Goal: Task Accomplishment & Management: Use online tool/utility

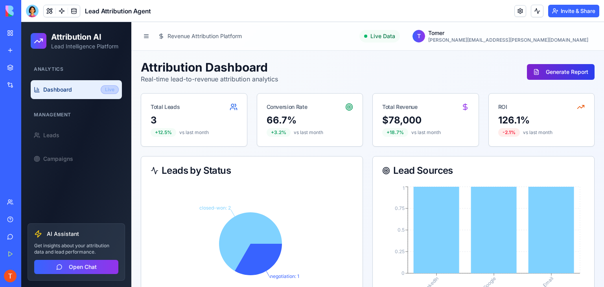
click at [559, 72] on button "Generate Report" at bounding box center [561, 72] width 68 height 16
click at [147, 36] on button at bounding box center [146, 36] width 11 height 11
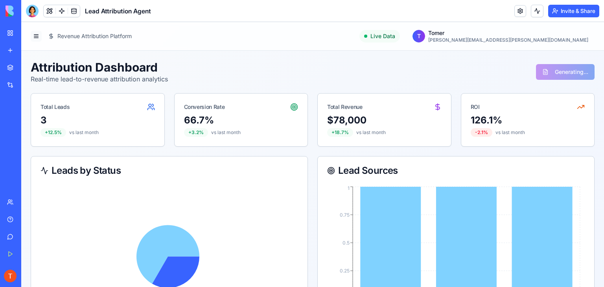
click at [37, 37] on button at bounding box center [36, 36] width 11 height 11
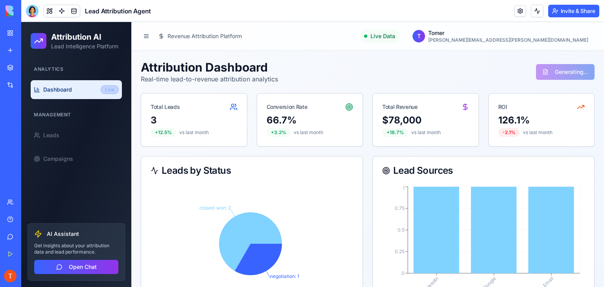
click at [520, 10] on link at bounding box center [520, 11] width 12 height 12
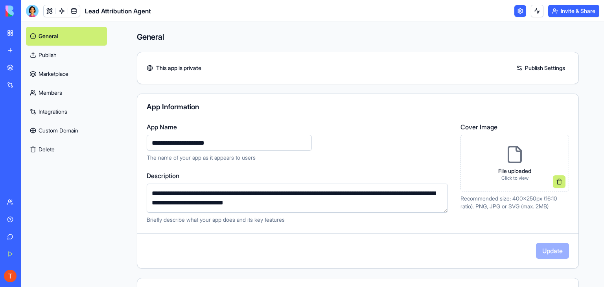
click at [520, 10] on link at bounding box center [520, 11] width 12 height 12
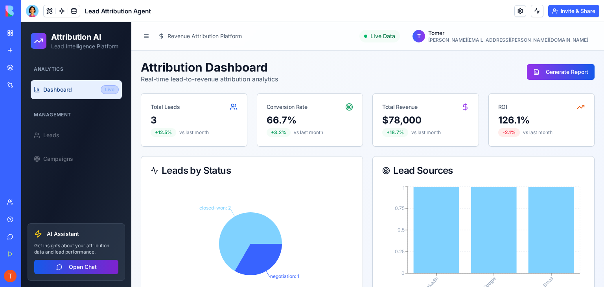
click at [99, 273] on button "Open Chat" at bounding box center [76, 267] width 84 height 14
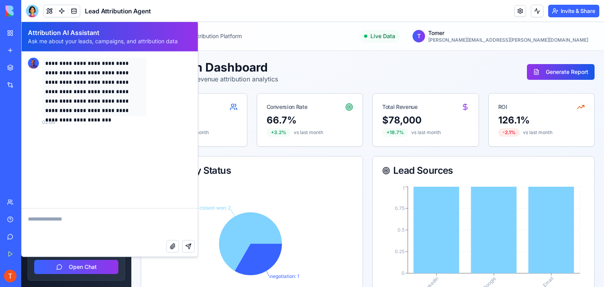
click at [56, 222] on textarea at bounding box center [110, 224] width 176 height 31
click at [61, 222] on textarea "**********" at bounding box center [110, 224] width 176 height 31
click at [106, 222] on textarea "**********" at bounding box center [110, 224] width 176 height 31
click at [131, 219] on textarea "**********" at bounding box center [110, 224] width 176 height 31
click at [138, 220] on textarea "**********" at bounding box center [110, 224] width 176 height 31
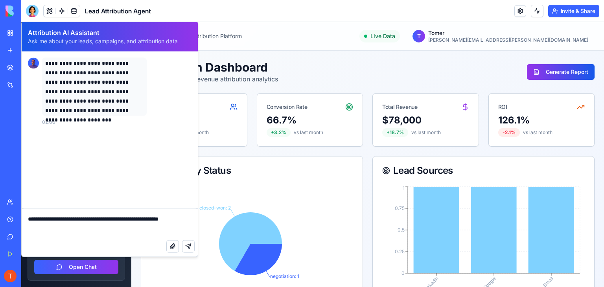
click at [62, 230] on textarea "**********" at bounding box center [110, 224] width 176 height 31
type textarea "**********"
click at [187, 247] on button "Send message" at bounding box center [188, 246] width 13 height 13
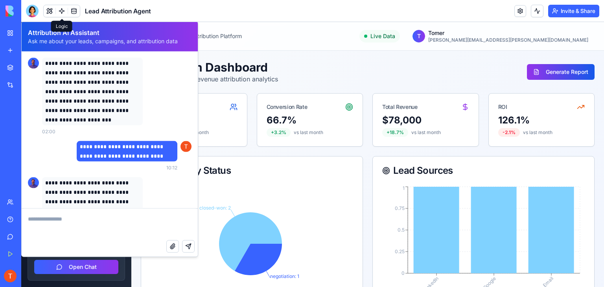
scroll to position [90, 0]
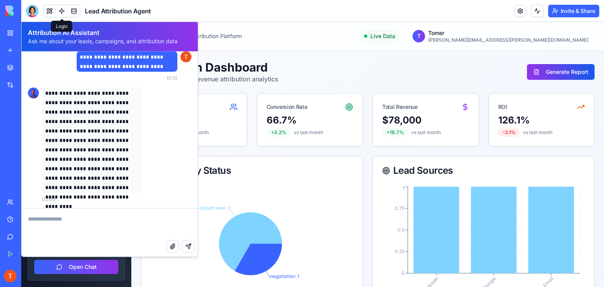
click at [365, 66] on div "Attribution Dashboard Real-time lead-to-revenue attribution analytics Generate …" at bounding box center [368, 72] width 454 height 24
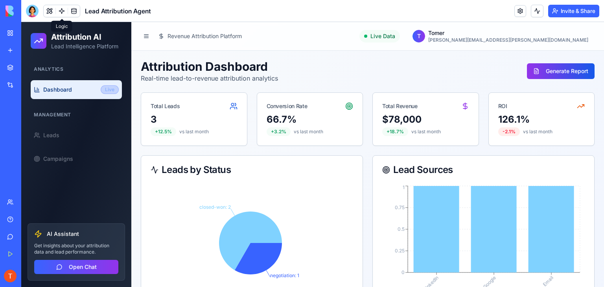
scroll to position [0, 0]
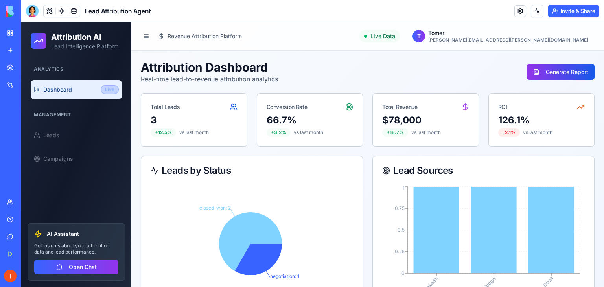
drag, startPoint x: 72, startPoint y: 115, endPoint x: 69, endPoint y: 120, distance: 6.0
click at [69, 119] on div "Management" at bounding box center [76, 114] width 91 height 13
click at [58, 116] on div "Management" at bounding box center [76, 114] width 91 height 13
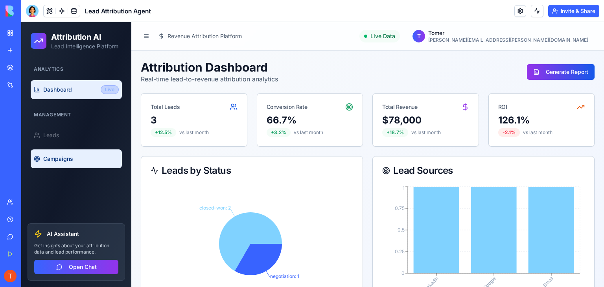
click at [57, 160] on span "Campaigns" at bounding box center [58, 159] width 30 height 8
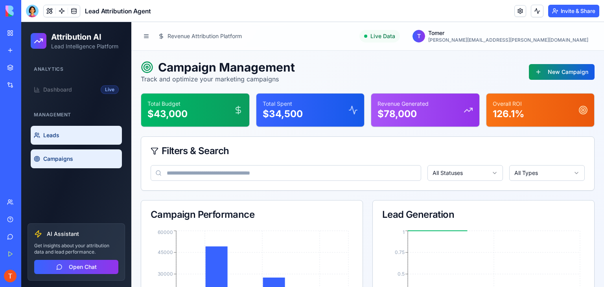
click at [58, 143] on link "Leads" at bounding box center [76, 135] width 91 height 19
select select "**********"
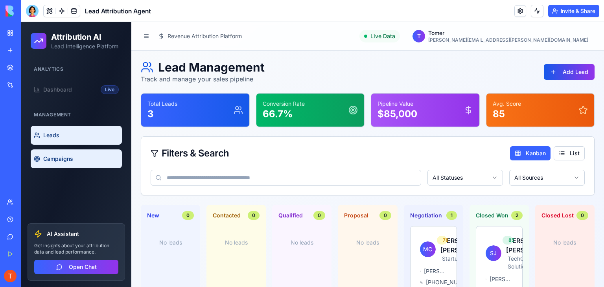
click at [82, 153] on link "Campaigns" at bounding box center [76, 158] width 91 height 19
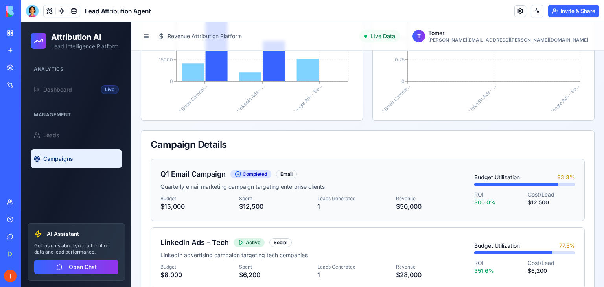
scroll to position [324, 0]
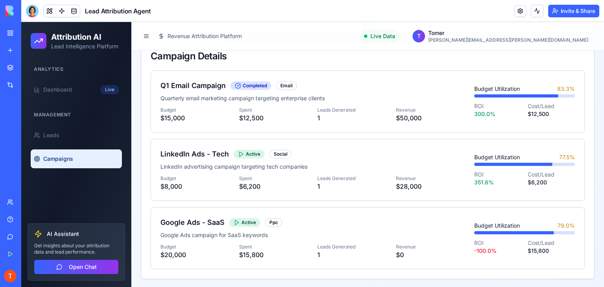
click at [29, 81] on div "Integrations" at bounding box center [24, 85] width 10 height 8
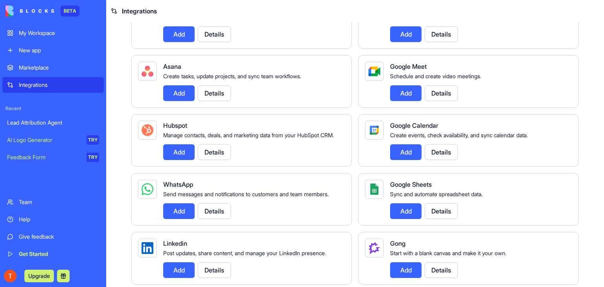
scroll to position [206, 0]
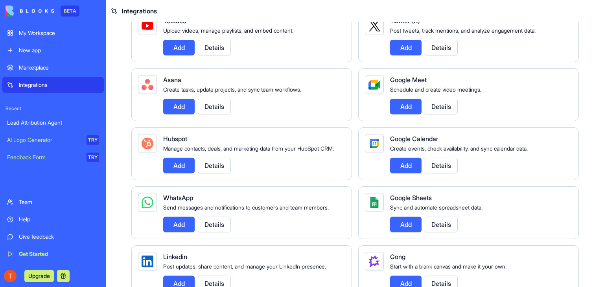
click at [175, 173] on button "Add" at bounding box center [178, 166] width 31 height 16
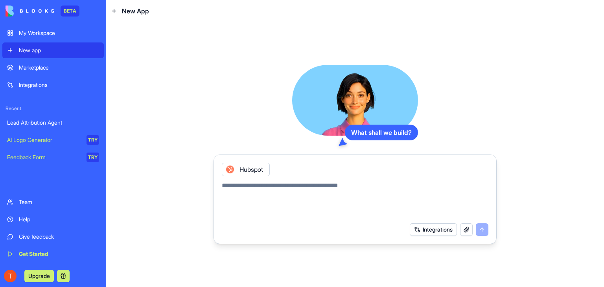
click at [439, 229] on button "Integrations" at bounding box center [433, 229] width 47 height 13
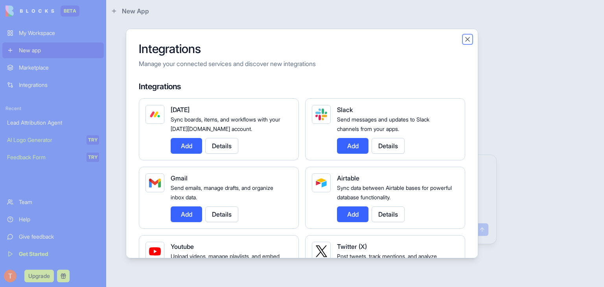
click at [468, 38] on button "Close" at bounding box center [467, 39] width 8 height 8
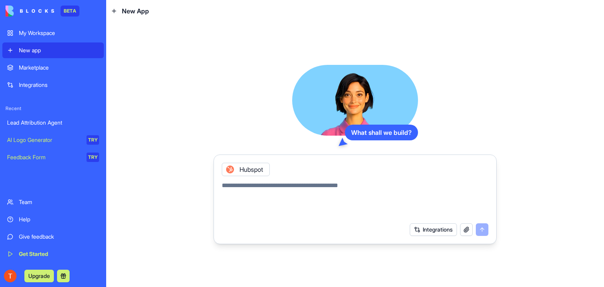
click at [303, 193] on textarea at bounding box center [355, 200] width 267 height 38
click at [285, 186] on textarea at bounding box center [355, 200] width 267 height 38
click at [307, 184] on textarea "**********" at bounding box center [355, 200] width 267 height 38
type textarea "**********"
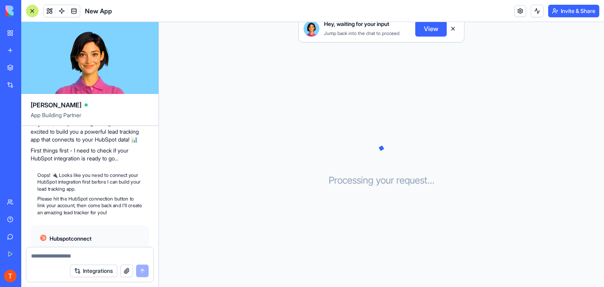
scroll to position [122, 0]
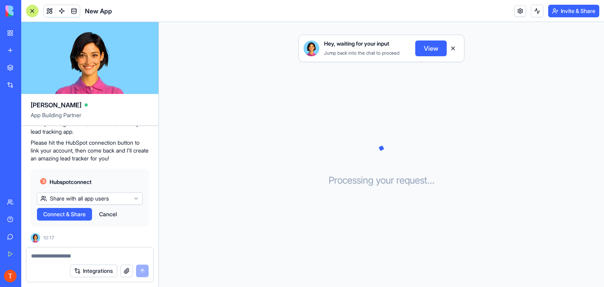
click at [101, 8] on span "New App" at bounding box center [98, 10] width 27 height 9
click at [58, 8] on link at bounding box center [62, 11] width 12 height 12
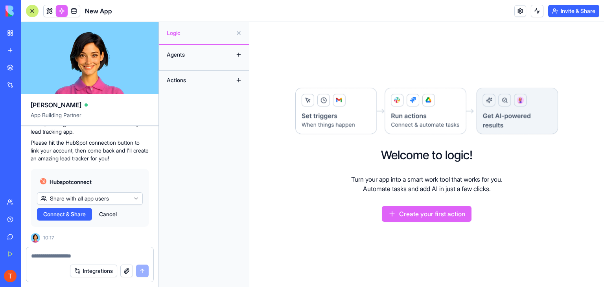
drag, startPoint x: 215, startPoint y: 60, endPoint x: 223, endPoint y: 59, distance: 7.9
click at [215, 60] on div "Agents" at bounding box center [194, 54] width 63 height 13
click at [236, 57] on button at bounding box center [238, 54] width 13 height 13
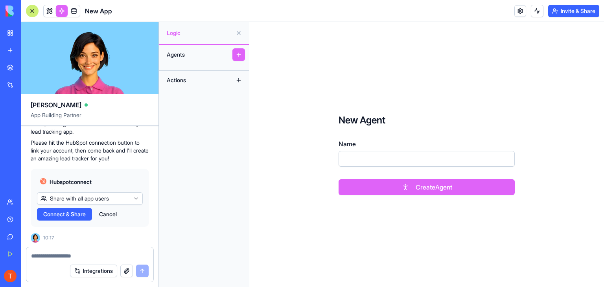
click at [237, 55] on button at bounding box center [238, 54] width 13 height 13
click at [377, 164] on input "Name" at bounding box center [426, 159] width 176 height 16
type input "***"
click at [392, 188] on button "Create Agent" at bounding box center [426, 187] width 176 height 16
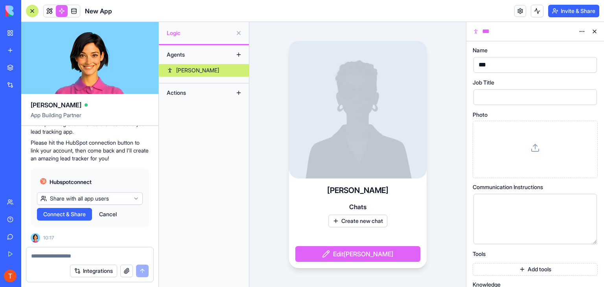
click at [596, 32] on button at bounding box center [594, 31] width 13 height 13
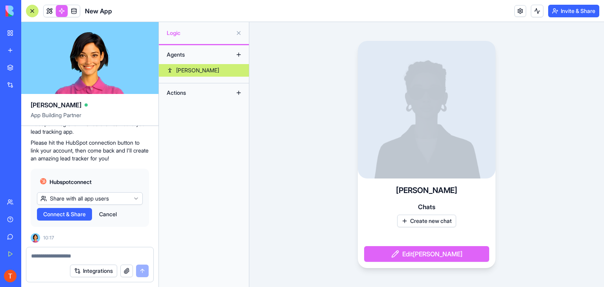
click at [28, 49] on div "New app" at bounding box center [24, 50] width 10 height 8
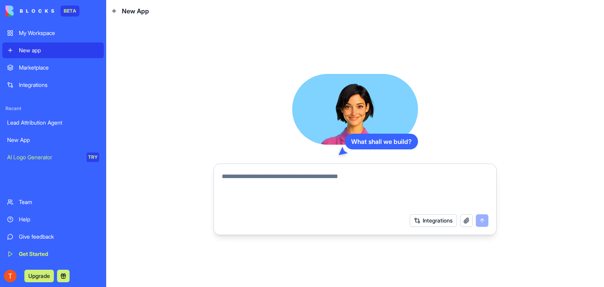
click at [300, 174] on textarea at bounding box center [355, 191] width 267 height 38
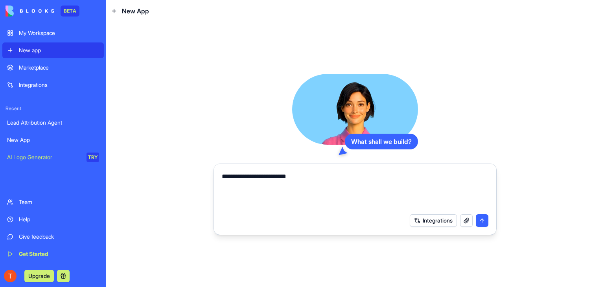
click at [284, 178] on textarea "**********" at bounding box center [355, 191] width 267 height 38
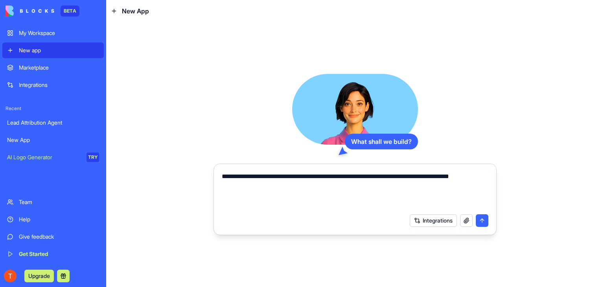
click at [395, 186] on textarea "**********" at bounding box center [355, 191] width 267 height 38
type textarea "**********"
click at [485, 216] on button "submit" at bounding box center [482, 220] width 13 height 13
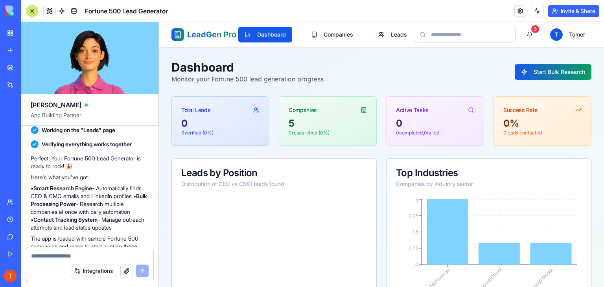
scroll to position [287, 0]
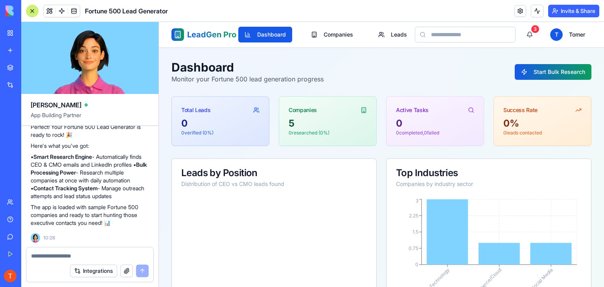
drag, startPoint x: 562, startPoint y: 112, endPoint x: 560, endPoint y: 115, distance: 4.2
click at [562, 112] on div "Success Rate" at bounding box center [542, 107] width 97 height 20
click at [505, 136] on div "0 % 0 leads contacted" at bounding box center [542, 131] width 97 height 28
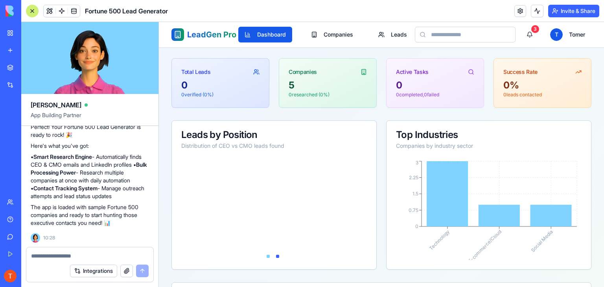
scroll to position [0, 0]
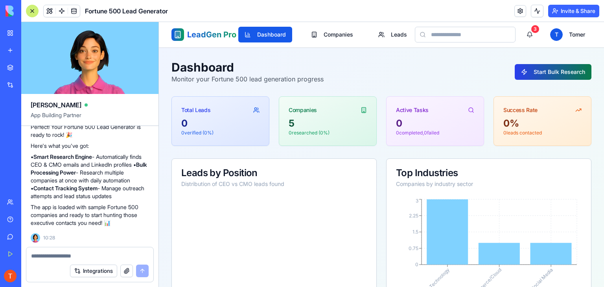
click at [520, 68] on button "Start Bulk Research" at bounding box center [553, 72] width 77 height 16
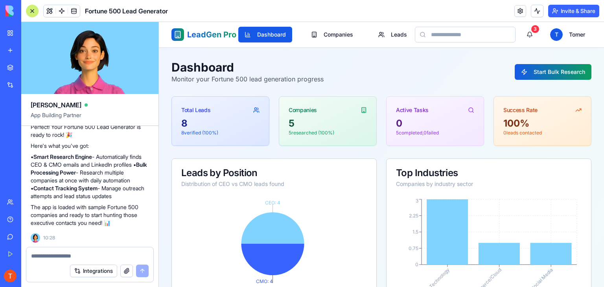
click at [99, 268] on button "Integrations" at bounding box center [93, 271] width 47 height 13
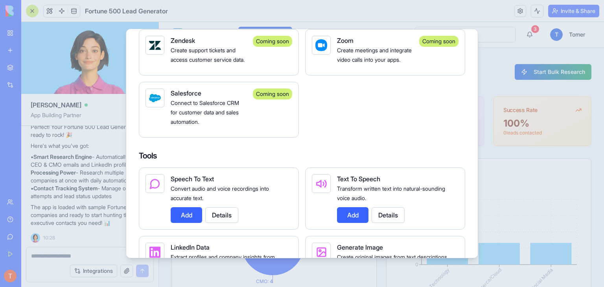
scroll to position [1061, 0]
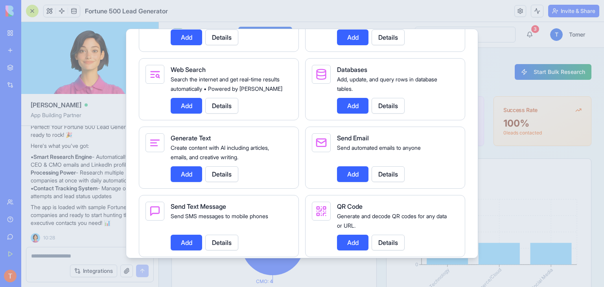
click at [90, 160] on div at bounding box center [302, 143] width 604 height 287
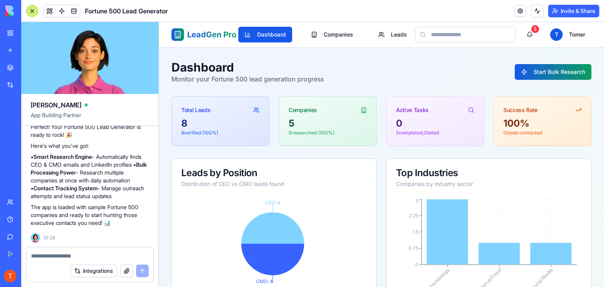
scroll to position [0, 0]
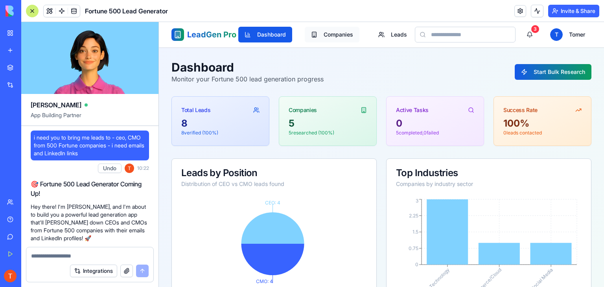
click at [327, 34] on button "Companies" at bounding box center [332, 35] width 55 height 16
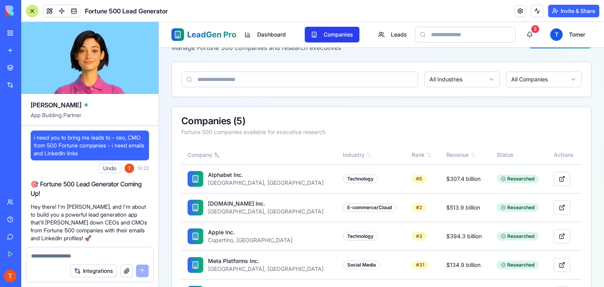
scroll to position [74, 0]
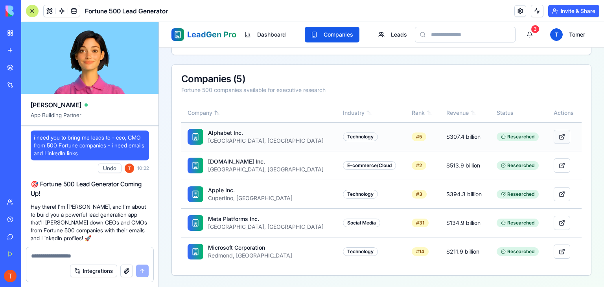
click at [553, 136] on button at bounding box center [561, 137] width 17 height 14
click at [501, 136] on div "Researched" at bounding box center [517, 136] width 42 height 9
click at [405, 140] on td "# 5" at bounding box center [422, 136] width 35 height 29
click at [412, 136] on div "# 5" at bounding box center [419, 136] width 15 height 9
click at [403, 34] on button "Leads" at bounding box center [392, 35] width 41 height 16
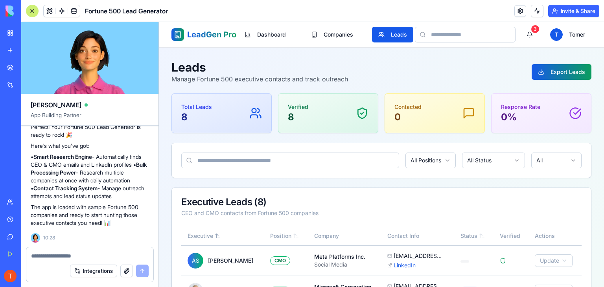
click at [226, 161] on input at bounding box center [290, 161] width 218 height 16
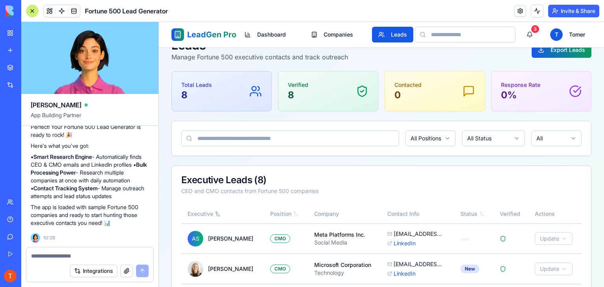
scroll to position [39, 0]
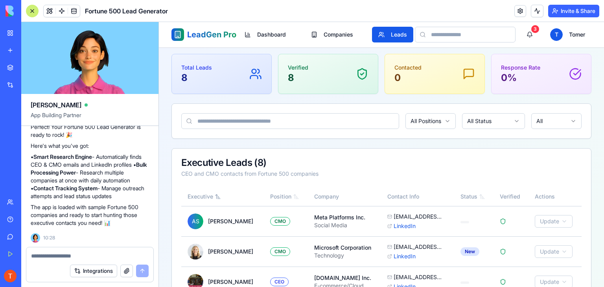
click at [437, 125] on html "LeadGen Pro Dashboard Companies Leads 3 T Tomer Dashboard Companies Leads Leads…" at bounding box center [381, 227] width 445 height 488
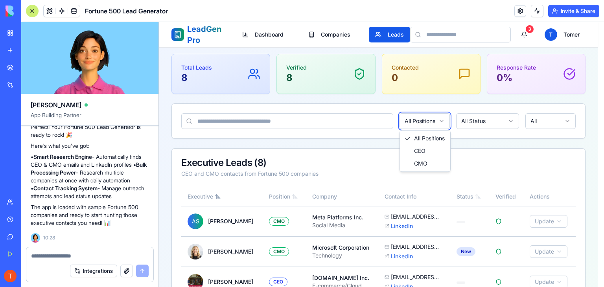
click at [488, 124] on html "LeadGen Pro Dashboard Companies Leads 3 T Tomer Dashboard Companies Leads Leads…" at bounding box center [381, 227] width 445 height 488
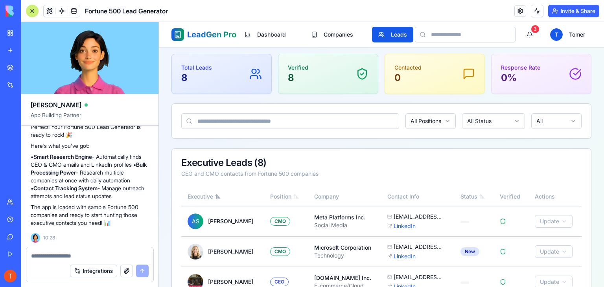
click at [488, 124] on html "LeadGen Pro Dashboard Companies Leads 3 T Tomer Dashboard Companies Leads Leads…" at bounding box center [381, 227] width 445 height 488
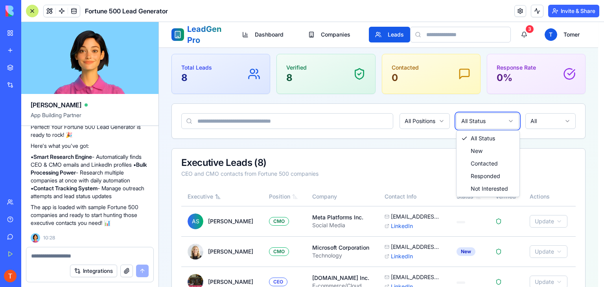
click at [534, 117] on html "LeadGen Pro Dashboard Companies Leads 3 T Tomer Dashboard Companies Leads Leads…" at bounding box center [381, 227] width 445 height 488
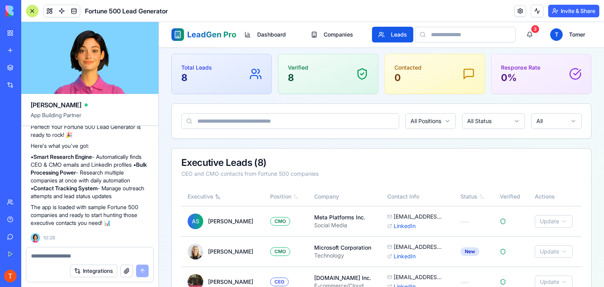
click at [534, 117] on html "LeadGen Pro Dashboard Companies Leads 3 T Tomer Dashboard Companies Leads Leads…" at bounding box center [381, 227] width 445 height 488
click at [285, 121] on html "LeadGen Pro Dashboard Companies Leads 3 T Tomer Dashboard Companies Leads Leads…" at bounding box center [381, 227] width 445 height 488
click at [285, 121] on input at bounding box center [290, 121] width 218 height 16
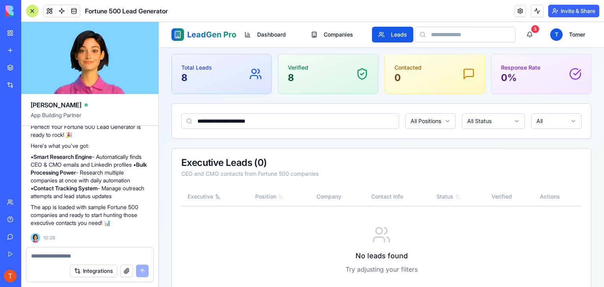
type input "**********"
click at [190, 121] on icon at bounding box center [189, 121] width 6 height 6
click at [219, 125] on input "**********" at bounding box center [290, 121] width 218 height 16
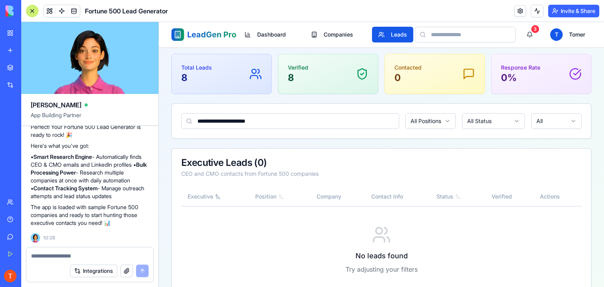
click at [220, 125] on input "**********" at bounding box center [290, 121] width 218 height 16
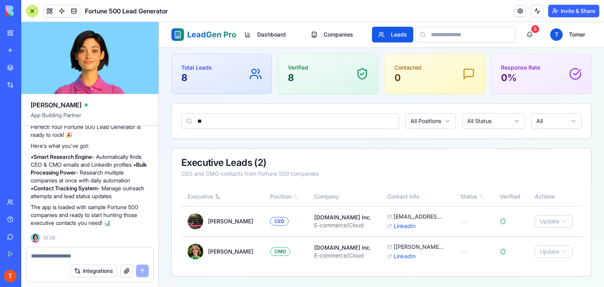
type input "*"
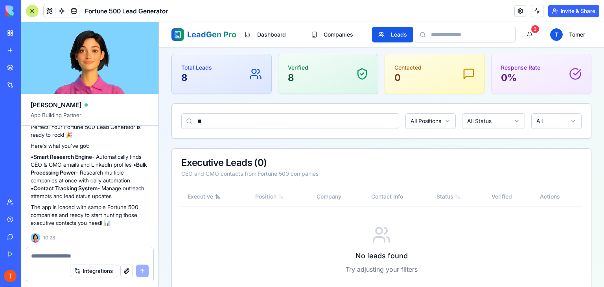
type input "*"
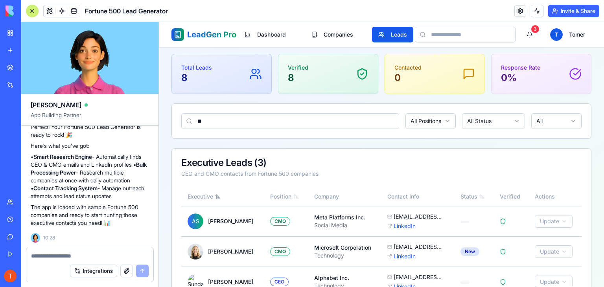
type input "*"
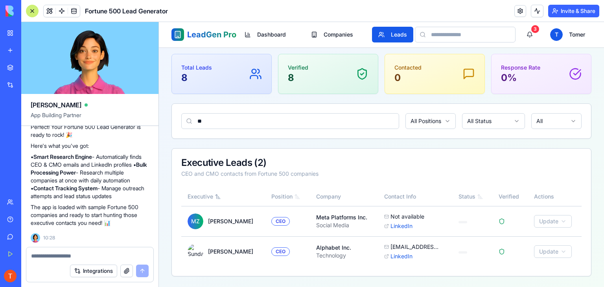
type input "*"
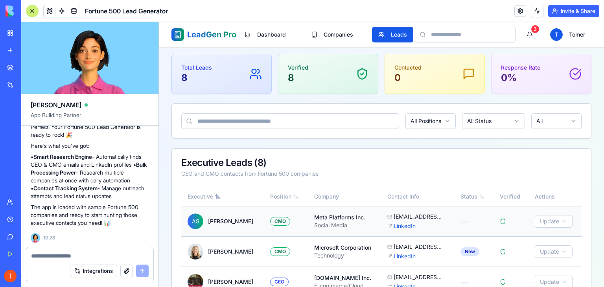
click at [259, 225] on td "AS [PERSON_NAME]" at bounding box center [222, 221] width 83 height 30
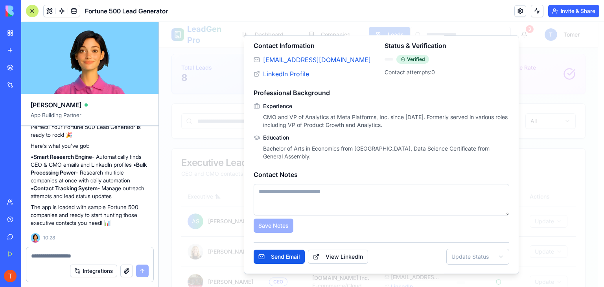
scroll to position [0, 0]
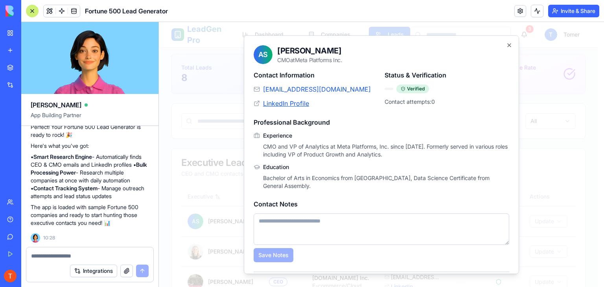
click at [291, 107] on link "LinkedIn Profile" at bounding box center [286, 103] width 46 height 9
click at [507, 46] on icon "button" at bounding box center [508, 45] width 3 height 3
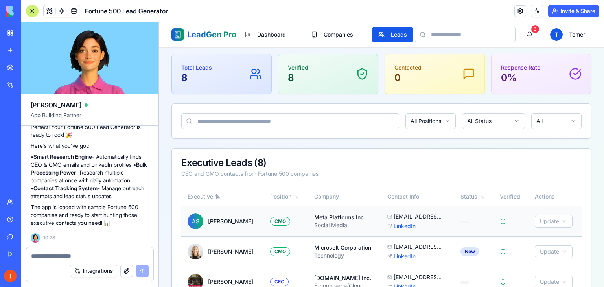
click at [321, 217] on div "Meta Platforms Inc." at bounding box center [344, 217] width 61 height 8
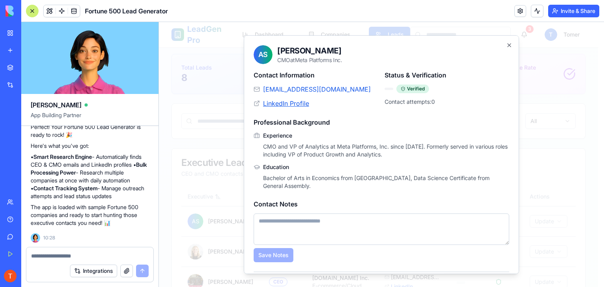
click at [291, 105] on link "LinkedIn Profile" at bounding box center [286, 103] width 46 height 9
click at [507, 44] on icon "button" at bounding box center [508, 45] width 3 height 3
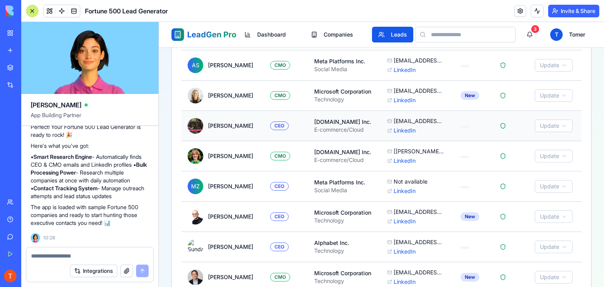
scroll to position [197, 0]
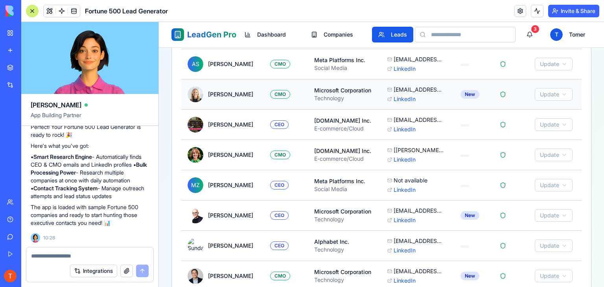
click at [335, 87] on div "Microsoft Corporation" at bounding box center [344, 90] width 61 height 8
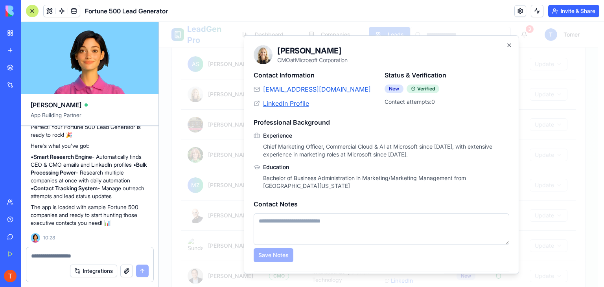
click at [280, 101] on link "LinkedIn Profile" at bounding box center [286, 103] width 46 height 9
click at [506, 45] on icon "button" at bounding box center [509, 45] width 6 height 6
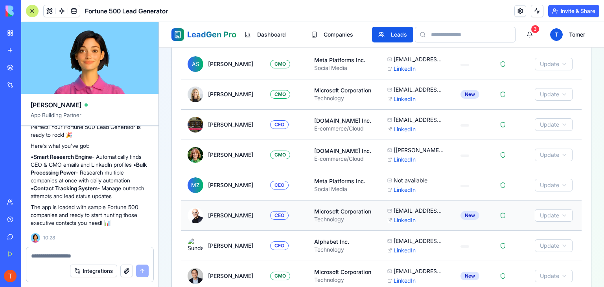
click at [319, 212] on div "Microsoft Corporation" at bounding box center [344, 212] width 61 height 8
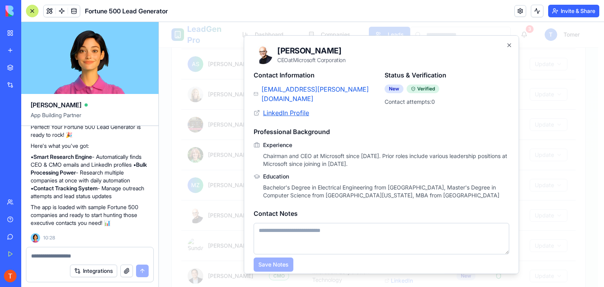
click at [289, 108] on link "LinkedIn Profile" at bounding box center [286, 112] width 46 height 9
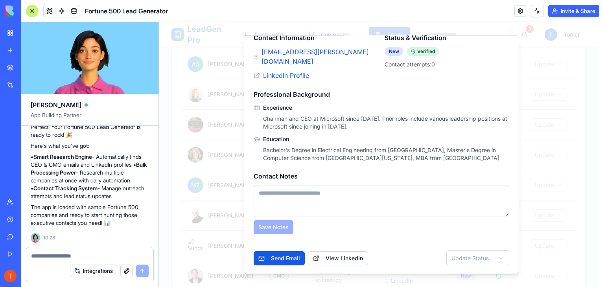
click at [274, 186] on textarea at bounding box center [381, 201] width 255 height 31
click at [298, 256] on button "Send Email" at bounding box center [279, 258] width 51 height 14
click at [281, 257] on button "Send Email" at bounding box center [279, 258] width 51 height 14
drag, startPoint x: 280, startPoint y: 265, endPoint x: 271, endPoint y: 261, distance: 10.2
drag, startPoint x: 271, startPoint y: 261, endPoint x: 259, endPoint y: 75, distance: 186.3
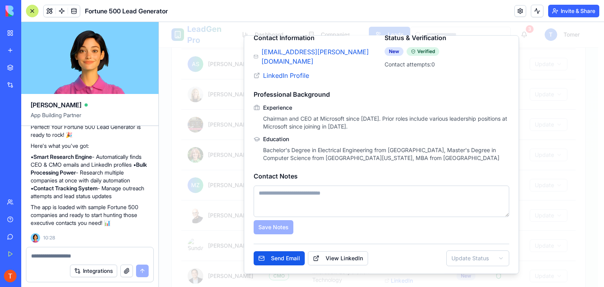
click at [259, 75] on div "Contact Information [EMAIL_ADDRESS][PERSON_NAME][DOMAIN_NAME] LinkedIn Profile …" at bounding box center [381, 149] width 255 height 233
click at [167, 84] on div at bounding box center [381, 154] width 445 height 265
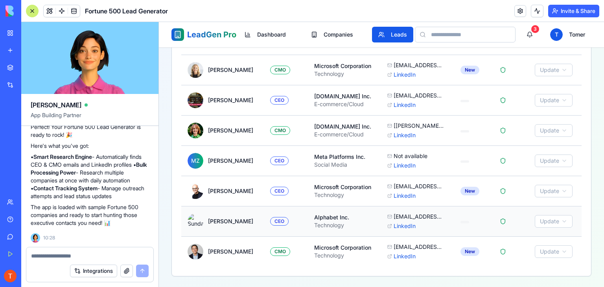
scroll to position [221, 0]
click at [305, 247] on td "CMO" at bounding box center [286, 251] width 44 height 30
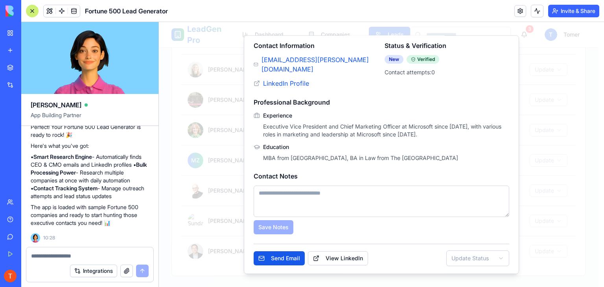
scroll to position [0, 0]
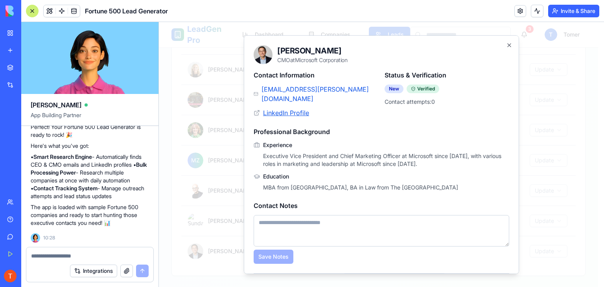
click at [288, 108] on link "LinkedIn Profile" at bounding box center [286, 112] width 46 height 9
click at [388, 88] on div "New" at bounding box center [393, 89] width 19 height 9
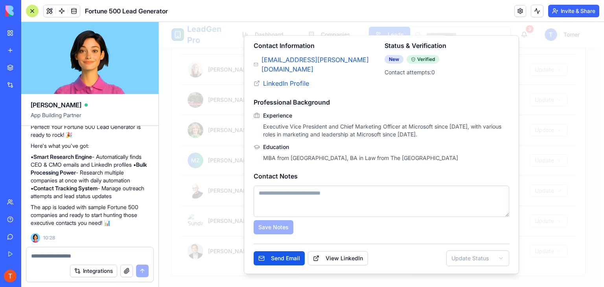
click at [174, 114] on div at bounding box center [381, 154] width 445 height 265
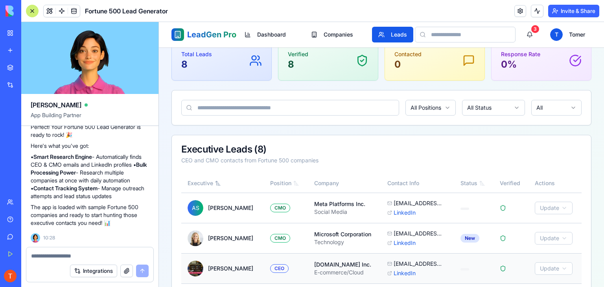
scroll to position [0, 0]
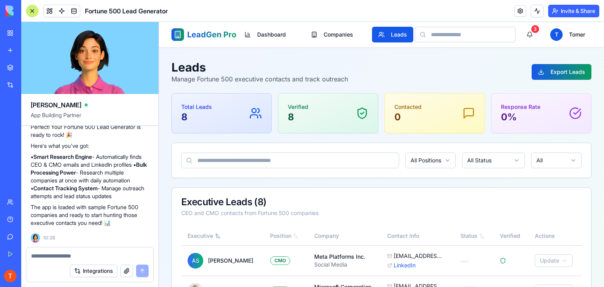
click at [293, 125] on div "Verified 8" at bounding box center [327, 113] width 99 height 39
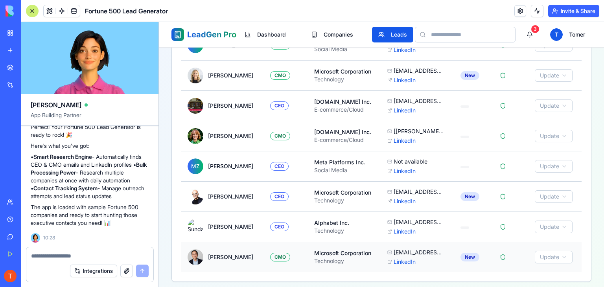
scroll to position [221, 0]
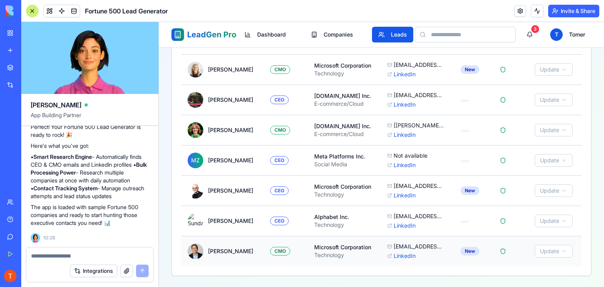
click at [231, 243] on div "[PERSON_NAME]" at bounding box center [222, 251] width 70 height 16
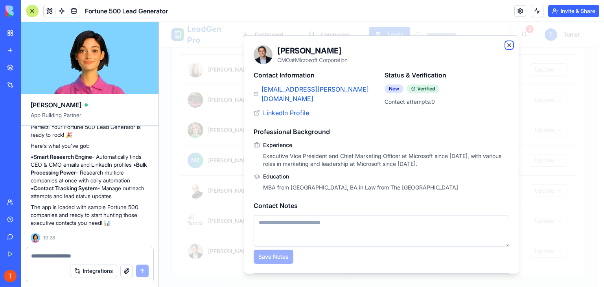
click at [506, 48] on icon "button" at bounding box center [509, 45] width 6 height 6
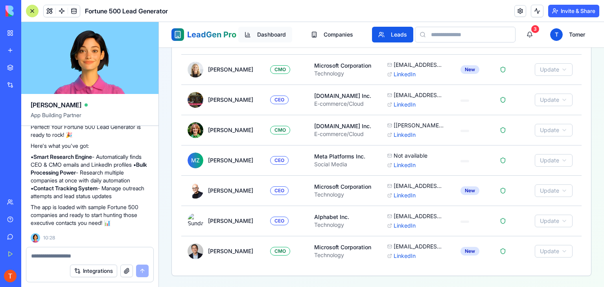
click at [252, 37] on button "Dashboard" at bounding box center [265, 35] width 54 height 16
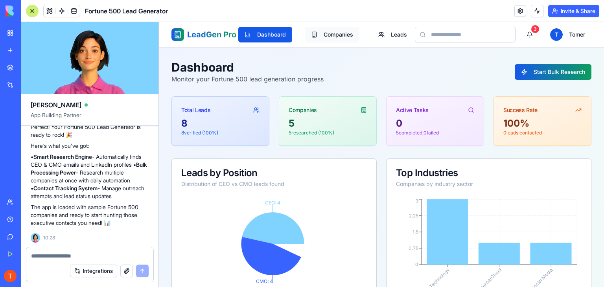
click at [325, 33] on button "Companies" at bounding box center [332, 35] width 55 height 16
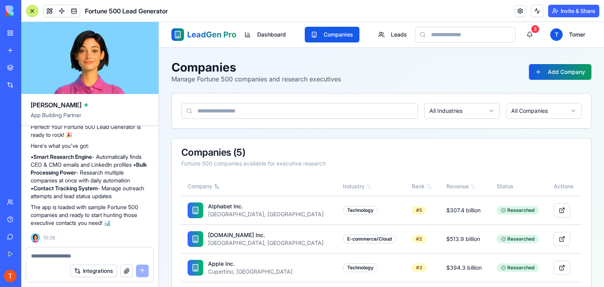
click at [283, 103] on input at bounding box center [299, 111] width 237 height 16
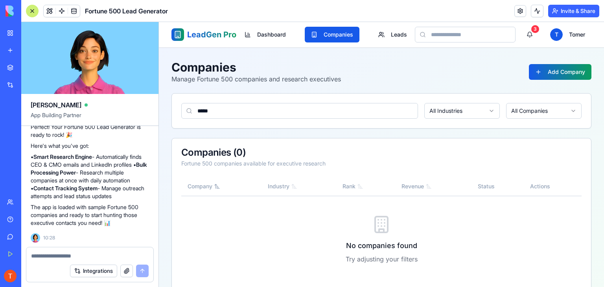
type input "*****"
click at [385, 33] on button "Leads" at bounding box center [392, 35] width 41 height 16
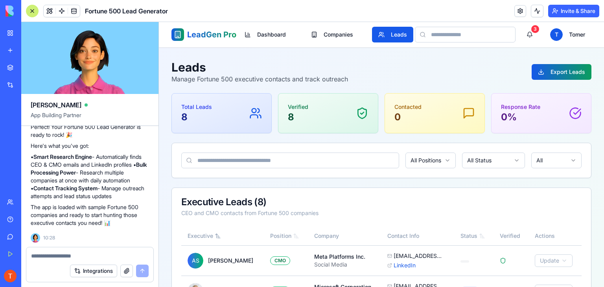
click at [425, 36] on input at bounding box center [465, 35] width 101 height 16
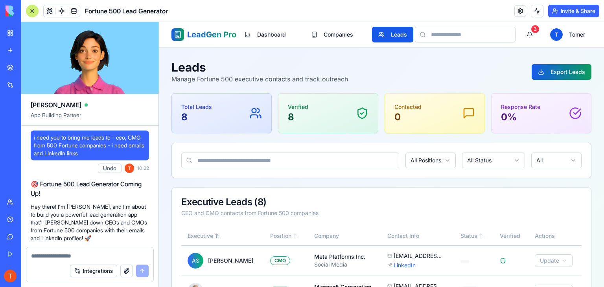
click at [223, 160] on input at bounding box center [290, 161] width 218 height 16
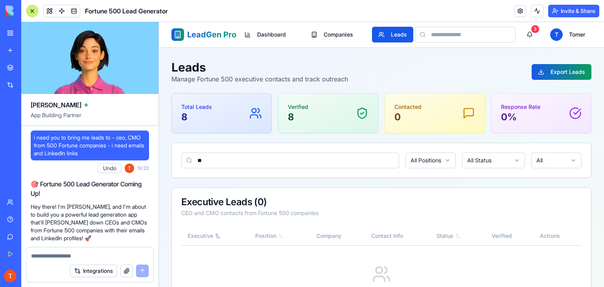
type input "*"
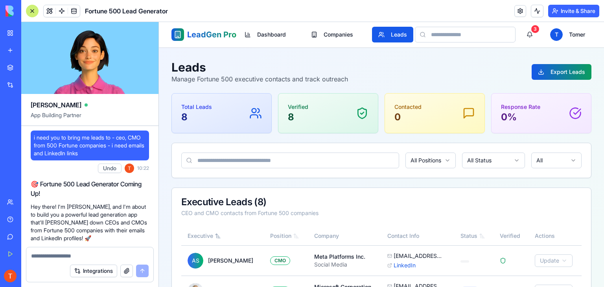
click at [437, 29] on input at bounding box center [465, 35] width 101 height 16
type input "********"
click at [481, 32] on input "********" at bounding box center [465, 35] width 101 height 16
click at [419, 34] on icon at bounding box center [422, 34] width 6 height 6
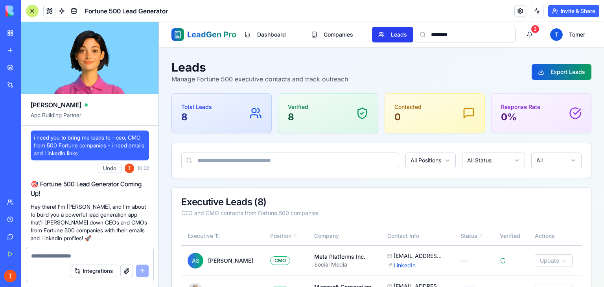
click at [393, 37] on button "Leads" at bounding box center [392, 35] width 41 height 16
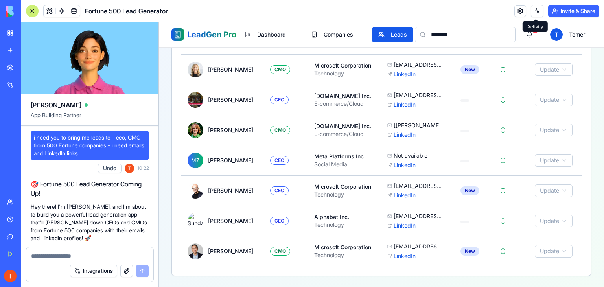
click at [535, 11] on button at bounding box center [537, 11] width 13 height 13
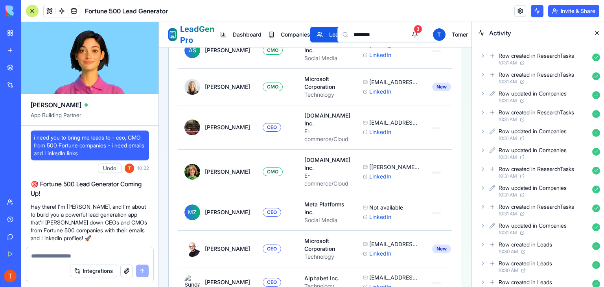
scroll to position [229, 0]
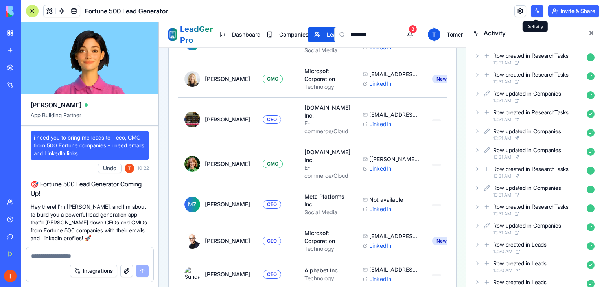
click at [538, 14] on button at bounding box center [537, 11] width 13 height 13
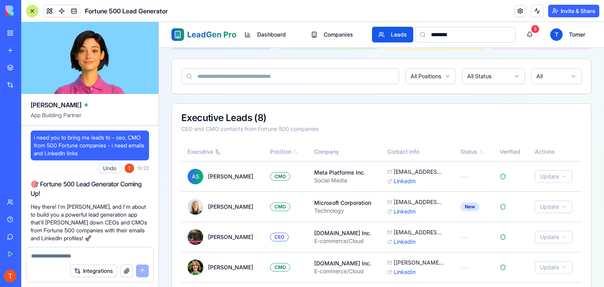
scroll to position [0, 0]
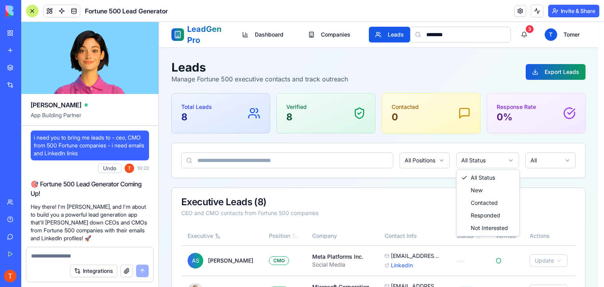
click at [496, 162] on html "LeadGen Pro Dashboard Companies Leads ******** 3 T Tomer Dashboard Companies Le…" at bounding box center [381, 266] width 445 height 488
click at [434, 158] on html "LeadGen Pro Dashboard Companies Leads ******** 3 T Tomer Dashboard Companies Le…" at bounding box center [381, 266] width 445 height 488
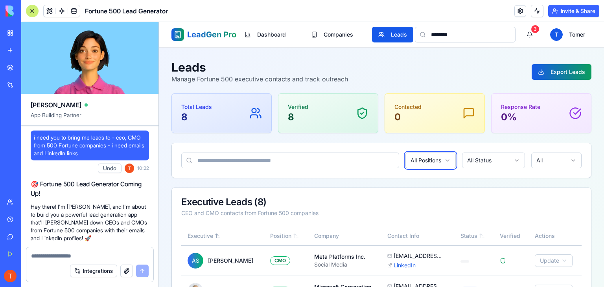
click at [434, 158] on html "LeadGen Pro Dashboard Companies Leads ******** 3 T Tomer Dashboard Companies Le…" at bounding box center [381, 266] width 445 height 488
click at [541, 154] on html "LeadGen Pro Dashboard Companies Leads ******** 3 T Tomer Dashboard Companies Le…" at bounding box center [381, 266] width 445 height 488
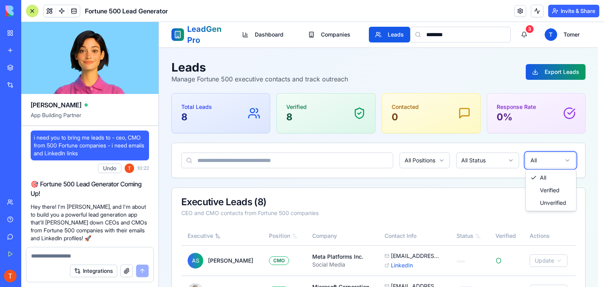
click at [541, 154] on html "LeadGen Pro Dashboard Companies Leads ******** 3 T Tomer Dashboard Companies Le…" at bounding box center [381, 266] width 445 height 488
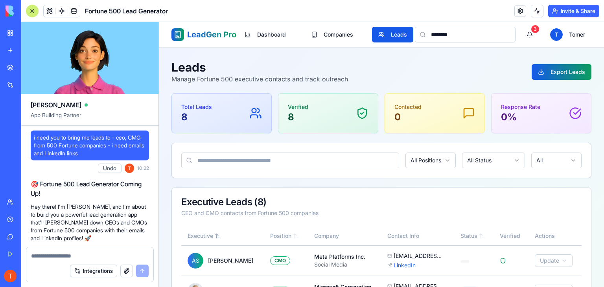
click at [293, 88] on div "Leads Manage Fortune 500 executive contacts and track outreach Export Leads Tot…" at bounding box center [381, 278] width 420 height 437
click at [290, 106] on p "Verified" at bounding box center [298, 107] width 20 height 8
click at [229, 110] on div "Total Leads 8" at bounding box center [221, 113] width 81 height 20
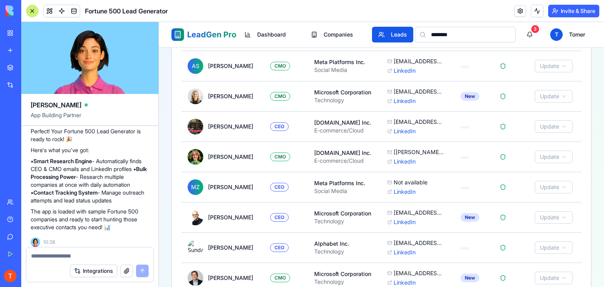
scroll to position [221, 0]
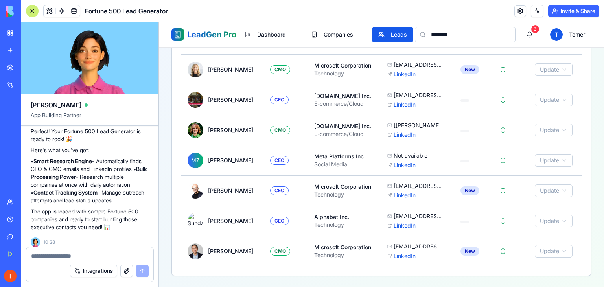
click at [29, 65] on div "Marketplace" at bounding box center [24, 68] width 10 height 8
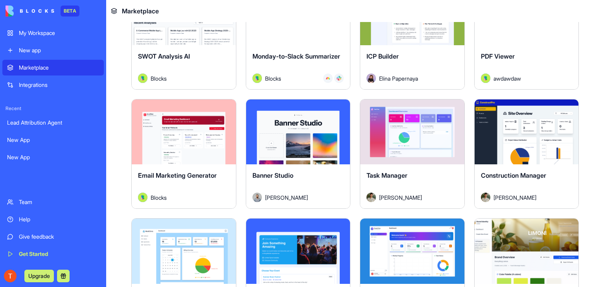
scroll to position [1297, 0]
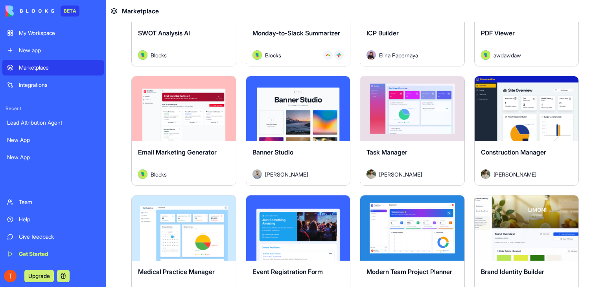
click at [186, 101] on button "Explore" at bounding box center [183, 109] width 59 height 16
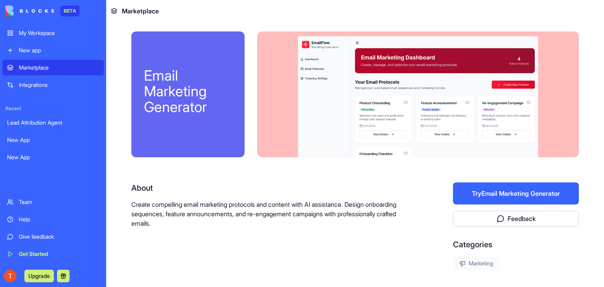
click at [515, 193] on button "Try Email Marketing Generator" at bounding box center [516, 193] width 126 height 22
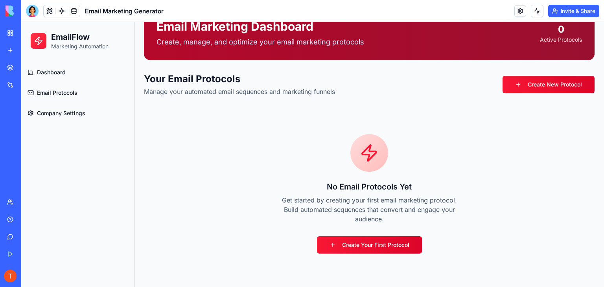
scroll to position [43, 0]
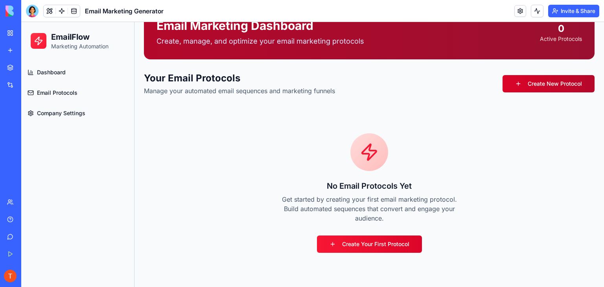
click at [553, 79] on link "Create New Protocol" at bounding box center [548, 83] width 92 height 17
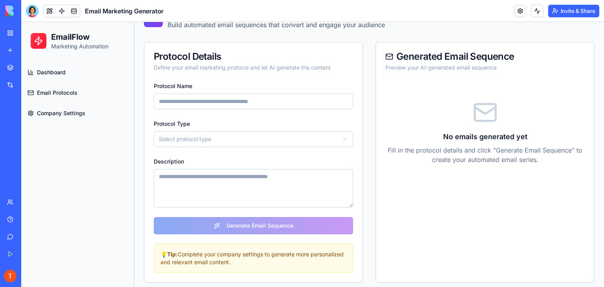
drag, startPoint x: 229, startPoint y: 101, endPoint x: 220, endPoint y: 101, distance: 9.4
click at [220, 101] on input "Protocol Name" at bounding box center [253, 102] width 199 height 16
click at [195, 101] on input "Protocol Name" at bounding box center [253, 102] width 199 height 16
type input "*****"
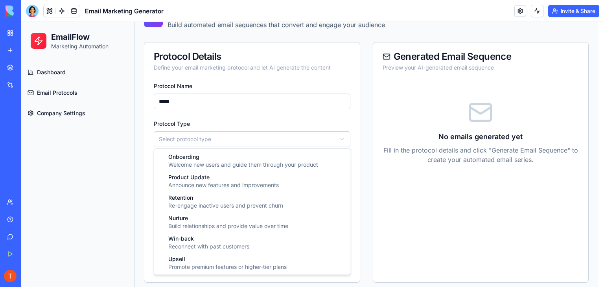
click at [189, 139] on html "EmailFlow Marketing Automation Dashboard Email Protocols Company Settings Toggl…" at bounding box center [312, 135] width 583 height 313
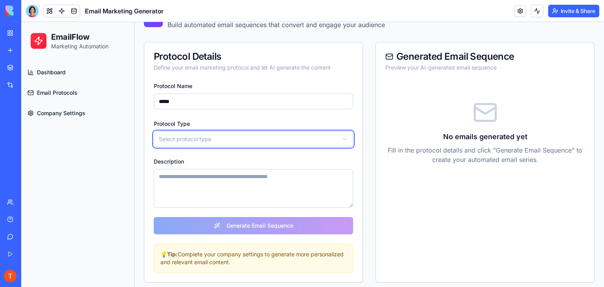
click at [180, 140] on html "EmailFlow Marketing Automation Dashboard Email Protocols Company Settings Toggl…" at bounding box center [312, 135] width 583 height 313
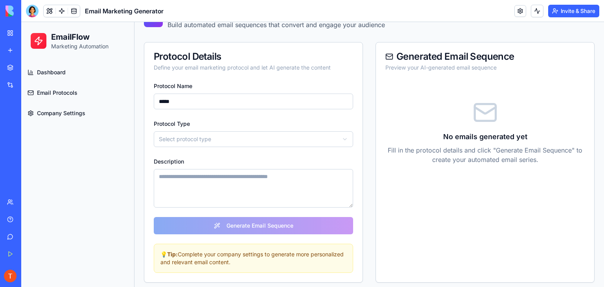
click at [180, 140] on html "EmailFlow Marketing Automation Dashboard Email Protocols Company Settings Toggl…" at bounding box center [312, 135] width 583 height 313
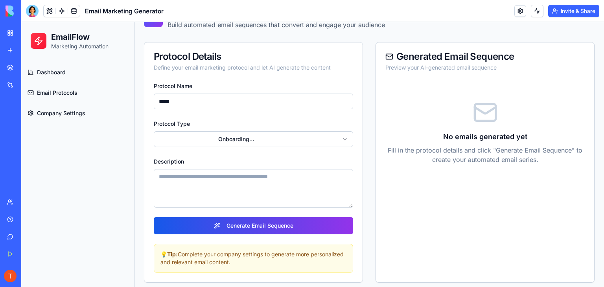
click at [187, 177] on textarea "Description" at bounding box center [253, 188] width 199 height 39
click at [222, 175] on textarea "Description" at bounding box center [253, 188] width 199 height 39
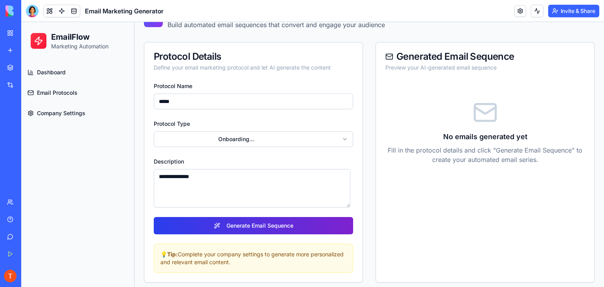
type textarea "**********"
click at [230, 222] on button "Generate Email Sequence" at bounding box center [253, 225] width 199 height 17
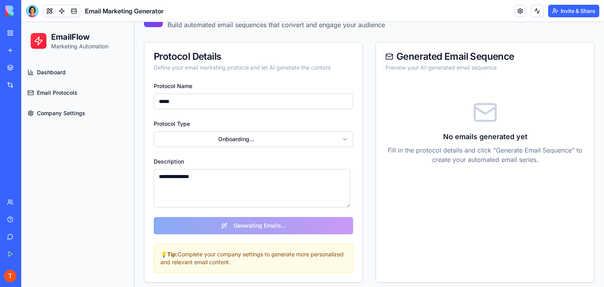
click at [251, 227] on div "**********" at bounding box center [253, 181] width 218 height 201
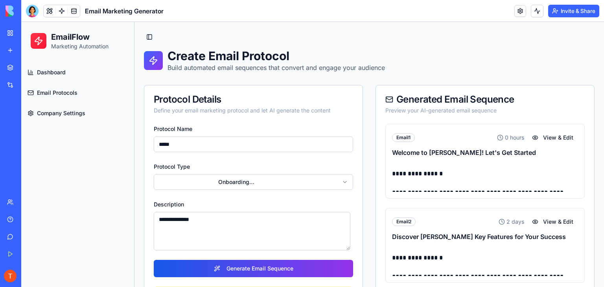
click at [427, 155] on h3 "Welcome to [PERSON_NAME]! Let's Get Started" at bounding box center [485, 152] width 186 height 9
click at [473, 163] on div "**********" at bounding box center [485, 175] width 186 height 31
click at [544, 140] on button "View & Edit" at bounding box center [552, 138] width 51 height 14
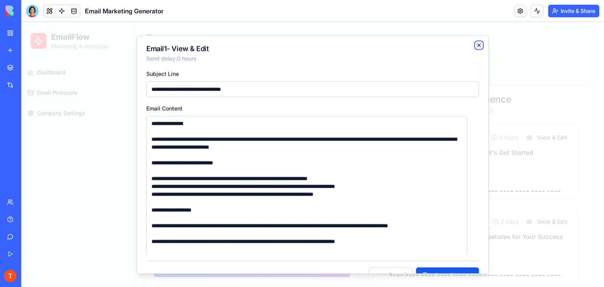
click at [476, 44] on icon "button" at bounding box center [479, 45] width 6 height 6
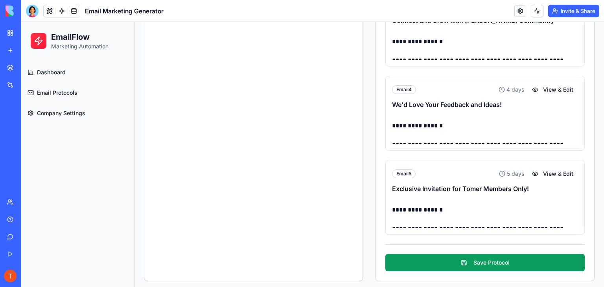
scroll to position [303, 0]
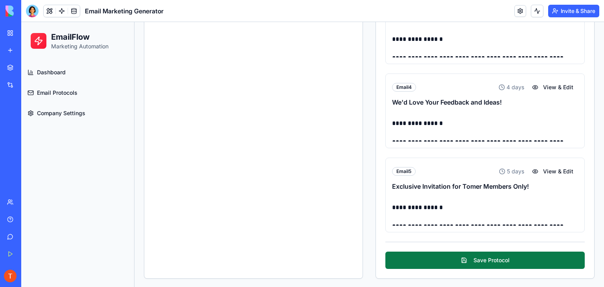
click at [477, 256] on button "Save Protocol" at bounding box center [484, 260] width 199 height 17
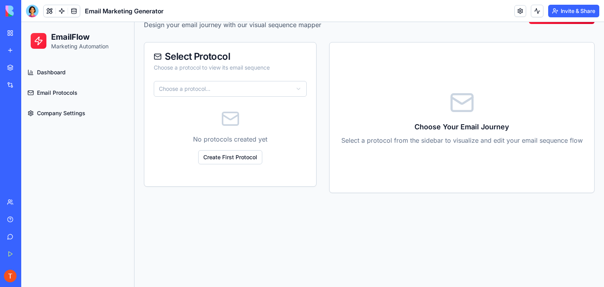
scroll to position [174, 0]
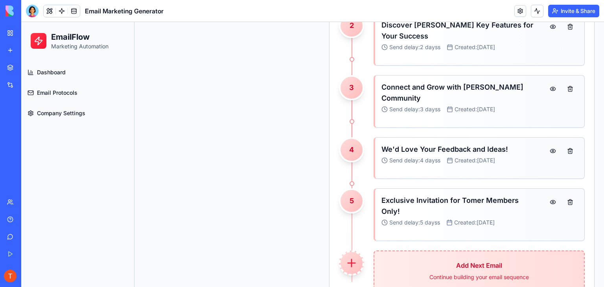
click at [51, 114] on span "Company Settings" at bounding box center [61, 113] width 48 height 8
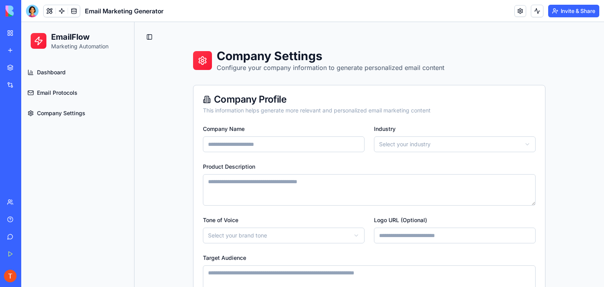
click at [72, 98] on link "Email Protocols" at bounding box center [77, 92] width 107 height 19
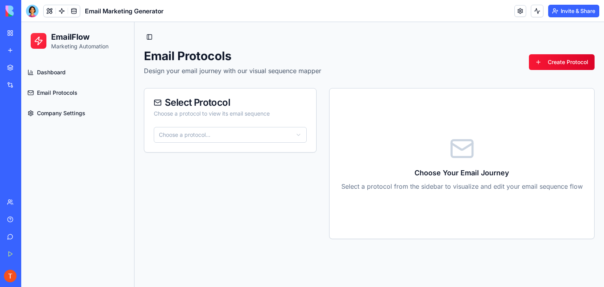
click at [180, 128] on div "Select Protocol Choose a protocol to view its email sequence Choose a protocol.…" at bounding box center [230, 120] width 173 height 64
click at [187, 138] on html "EmailFlow Marketing Automation Dashboard Email Protocols Company Settings Toggl…" at bounding box center [312, 177] width 583 height 311
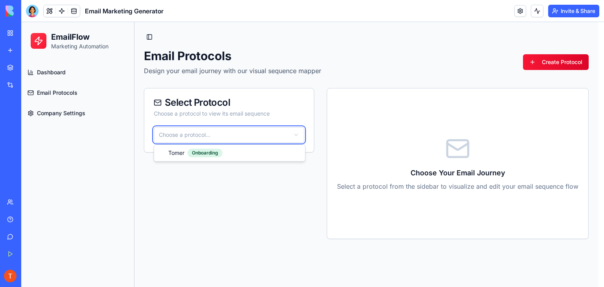
click at [187, 138] on html "EmailFlow Marketing Automation Dashboard Email Protocols Company Settings Toggl…" at bounding box center [312, 177] width 583 height 311
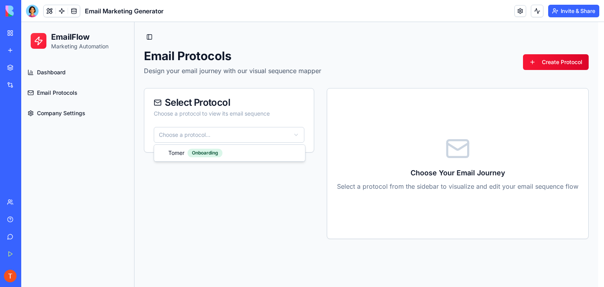
click at [185, 137] on html "EmailFlow Marketing Automation Dashboard Email Protocols Company Settings Toggl…" at bounding box center [312, 177] width 583 height 311
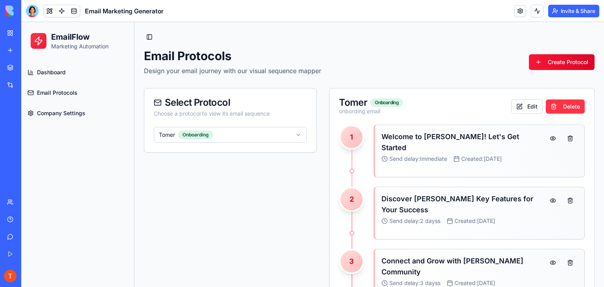
click at [42, 72] on span "Dashboard" at bounding box center [51, 72] width 29 height 8
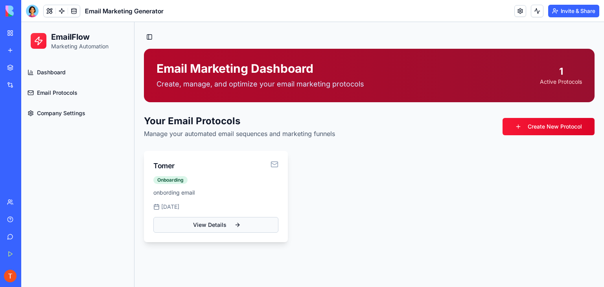
click at [214, 230] on link "View Details" at bounding box center [215, 225] width 125 height 16
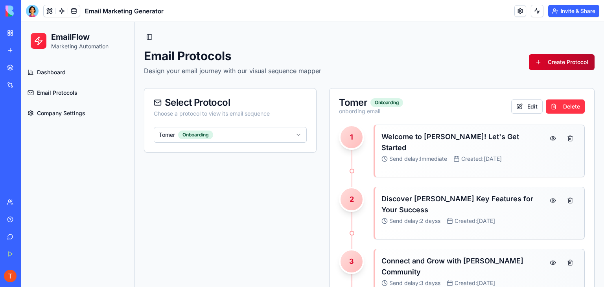
click at [552, 65] on link "Create Protocol" at bounding box center [562, 62] width 66 height 16
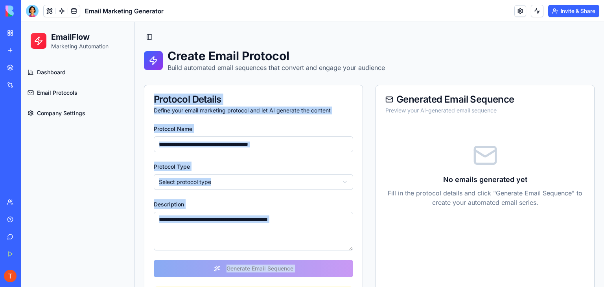
drag, startPoint x: 456, startPoint y: 75, endPoint x: 441, endPoint y: 83, distance: 16.9
click at [441, 83] on div "Create Email Protocol Build automated email sequences that convert and engage y…" at bounding box center [369, 187] width 450 height 277
click at [286, 127] on div "Protocol Name" at bounding box center [253, 138] width 199 height 28
click at [295, 132] on div "Protocol Name" at bounding box center [253, 138] width 199 height 28
click at [295, 129] on div "Protocol Name" at bounding box center [253, 138] width 199 height 28
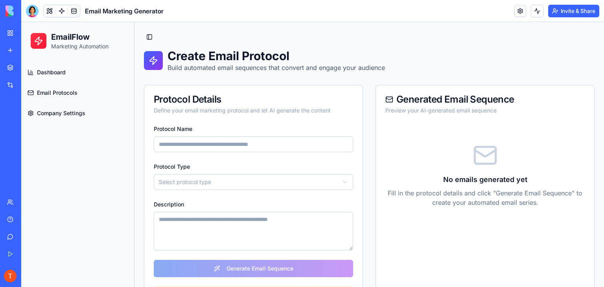
click at [24, 69] on div "Marketplace" at bounding box center [24, 68] width 10 height 8
